Goal: Find specific page/section: Find specific page/section

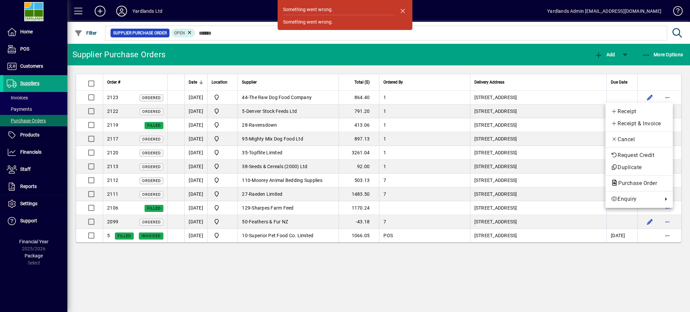
click at [406, 5] on div at bounding box center [345, 156] width 690 height 312
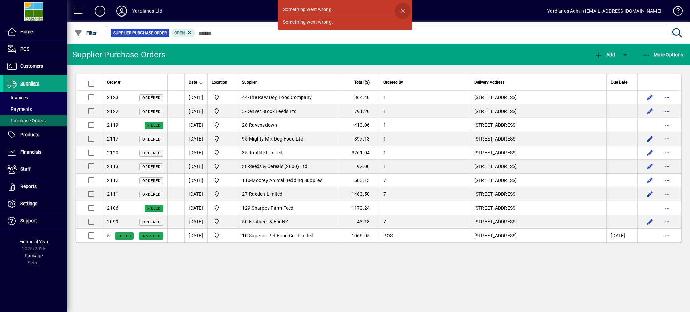
click at [403, 8] on span "button" at bounding box center [403, 11] width 16 height 16
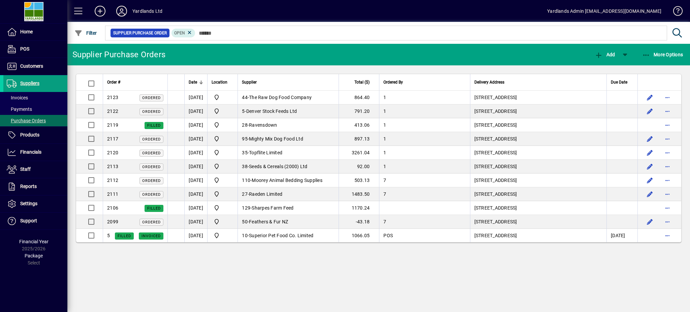
click at [403, 8] on mat-toolbar-row "Yardlands Ltd Yardlands Admin accounts@yardlands.co.nz" at bounding box center [378, 11] width 623 height 22
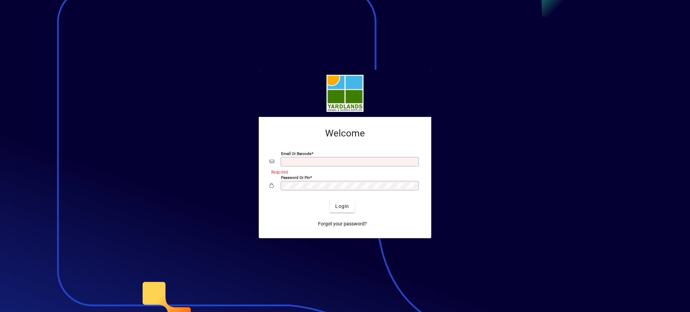
type input "**********"
click at [262, 201] on div "**********" at bounding box center [345, 177] width 173 height 121
drag, startPoint x: 277, startPoint y: 226, endPoint x: 317, endPoint y: 204, distance: 45.6
click at [278, 226] on div "Forgot your password?" at bounding box center [342, 222] width 151 height 18
click at [340, 205] on span "Login" at bounding box center [342, 206] width 14 height 7
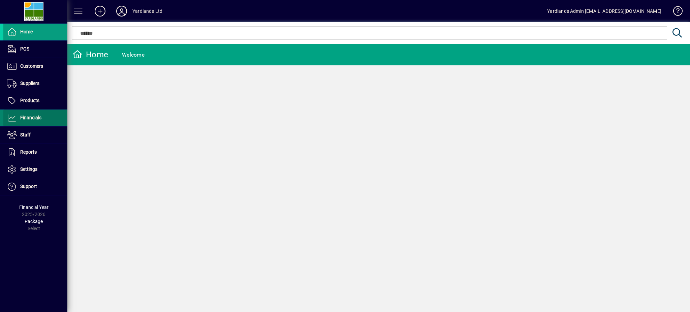
click at [34, 116] on span "Financials" at bounding box center [30, 117] width 21 height 5
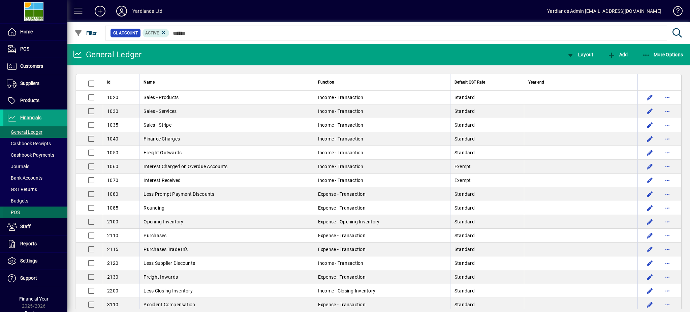
click at [26, 215] on span at bounding box center [35, 212] width 64 height 16
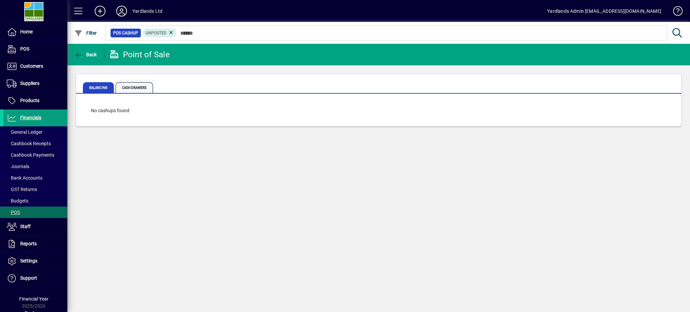
click at [138, 91] on span "Cash Drawers" at bounding box center [134, 87] width 37 height 11
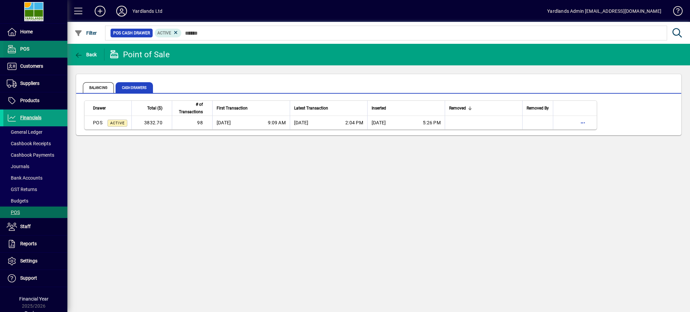
click at [29, 46] on span "POS" at bounding box center [24, 48] width 9 height 5
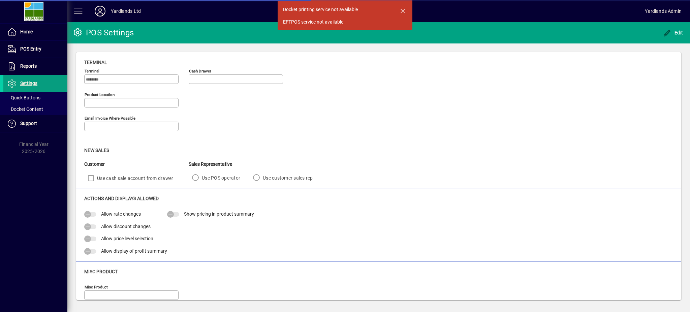
type input "**********"
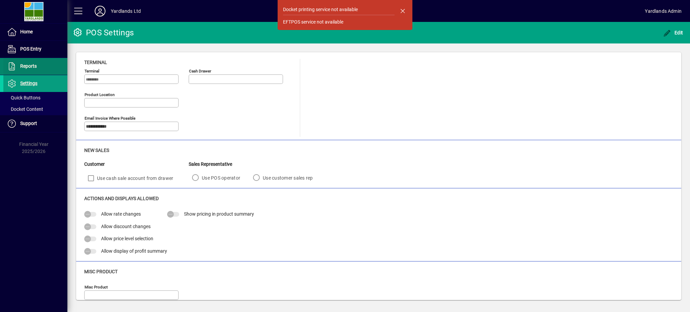
click at [27, 68] on span "Reports" at bounding box center [28, 65] width 17 height 5
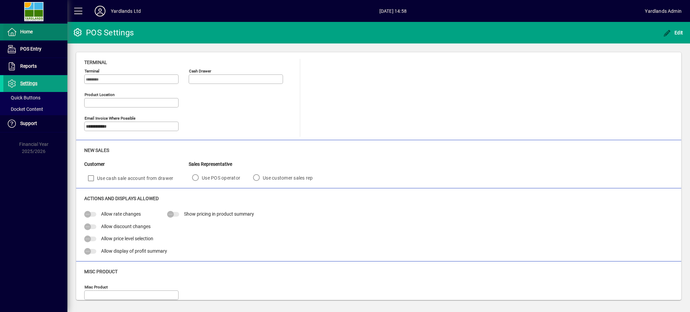
click at [26, 33] on span "Home" at bounding box center [26, 31] width 12 height 5
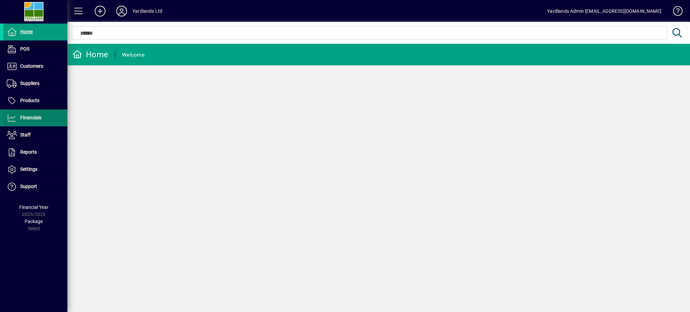
click at [37, 119] on span "Financials" at bounding box center [30, 117] width 21 height 5
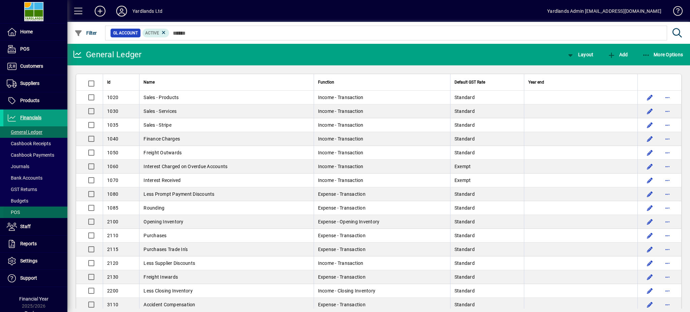
click at [14, 213] on span "POS" at bounding box center [13, 212] width 13 height 5
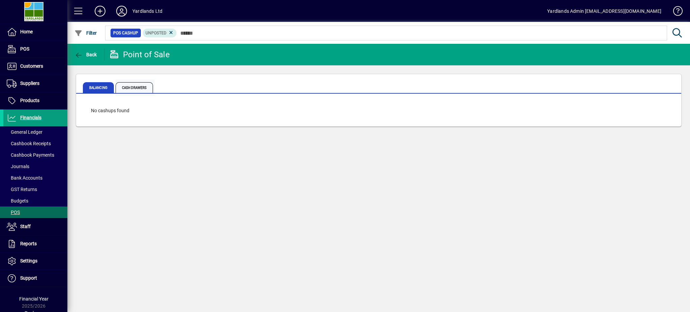
drag, startPoint x: 132, startPoint y: 88, endPoint x: 128, endPoint y: 90, distance: 4.1
click at [132, 88] on span "Cash Drawers" at bounding box center [134, 87] width 37 height 11
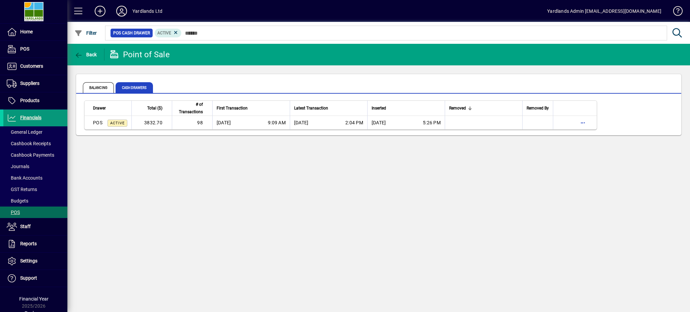
click at [46, 119] on span at bounding box center [35, 118] width 64 height 16
